Goal: Task Accomplishment & Management: Use online tool/utility

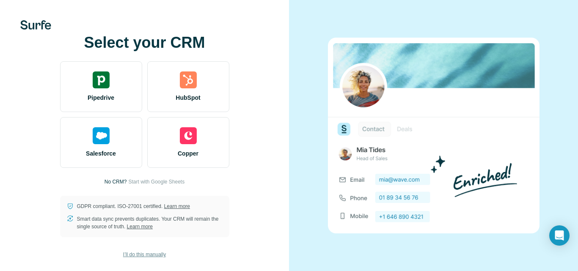
click at [136, 255] on span "I’ll do this manually" at bounding box center [144, 255] width 43 height 8
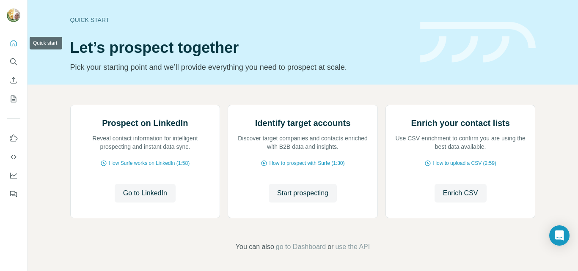
click at [15, 44] on icon "Quick start" at bounding box center [13, 43] width 8 height 8
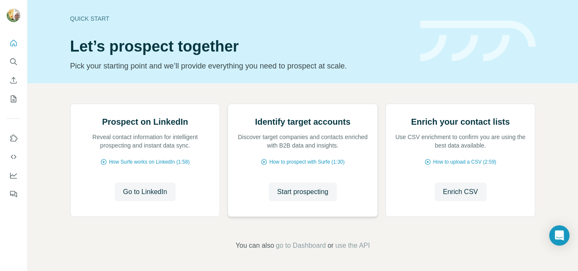
scroll to position [85, 0]
click at [13, 63] on icon "Search" at bounding box center [13, 62] width 8 height 8
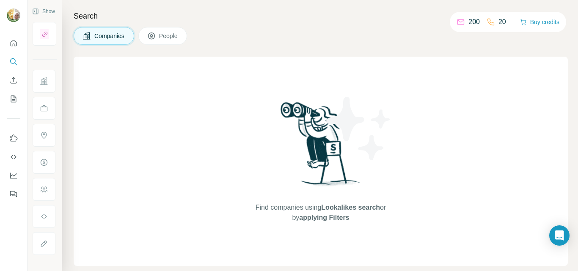
click at [118, 38] on span "Companies" at bounding box center [109, 36] width 31 height 8
click at [13, 61] on icon "Search" at bounding box center [13, 62] width 8 height 8
click at [105, 35] on span "Companies" at bounding box center [109, 36] width 31 height 8
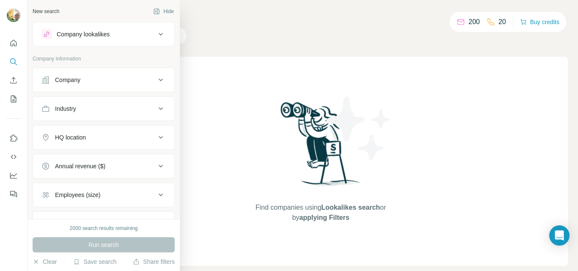
click at [71, 80] on div "Company" at bounding box center [67, 80] width 25 height 8
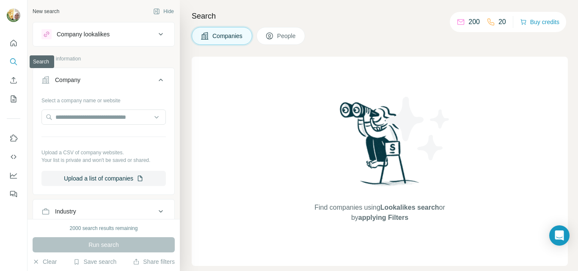
click at [12, 61] on icon "Search" at bounding box center [13, 62] width 8 height 8
click at [15, 42] on icon "Quick start" at bounding box center [13, 43] width 8 height 8
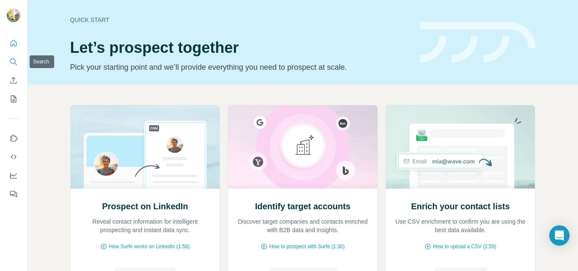
click at [14, 61] on icon "Search" at bounding box center [13, 62] width 8 height 8
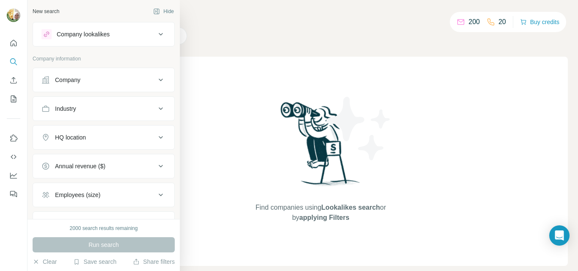
click at [72, 81] on div "Company" at bounding box center [67, 80] width 25 height 8
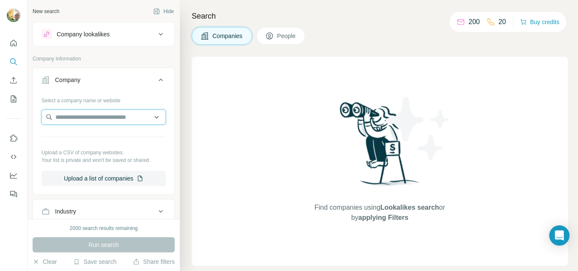
click at [92, 117] on input "text" at bounding box center [103, 117] width 124 height 15
type input "**********"
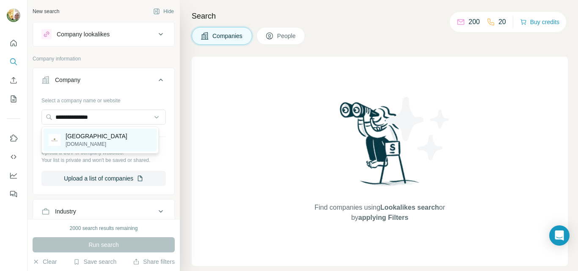
click at [88, 138] on p "Eka Hospital" at bounding box center [97, 136] width 62 height 8
